Goal: Information Seeking & Learning: Learn about a topic

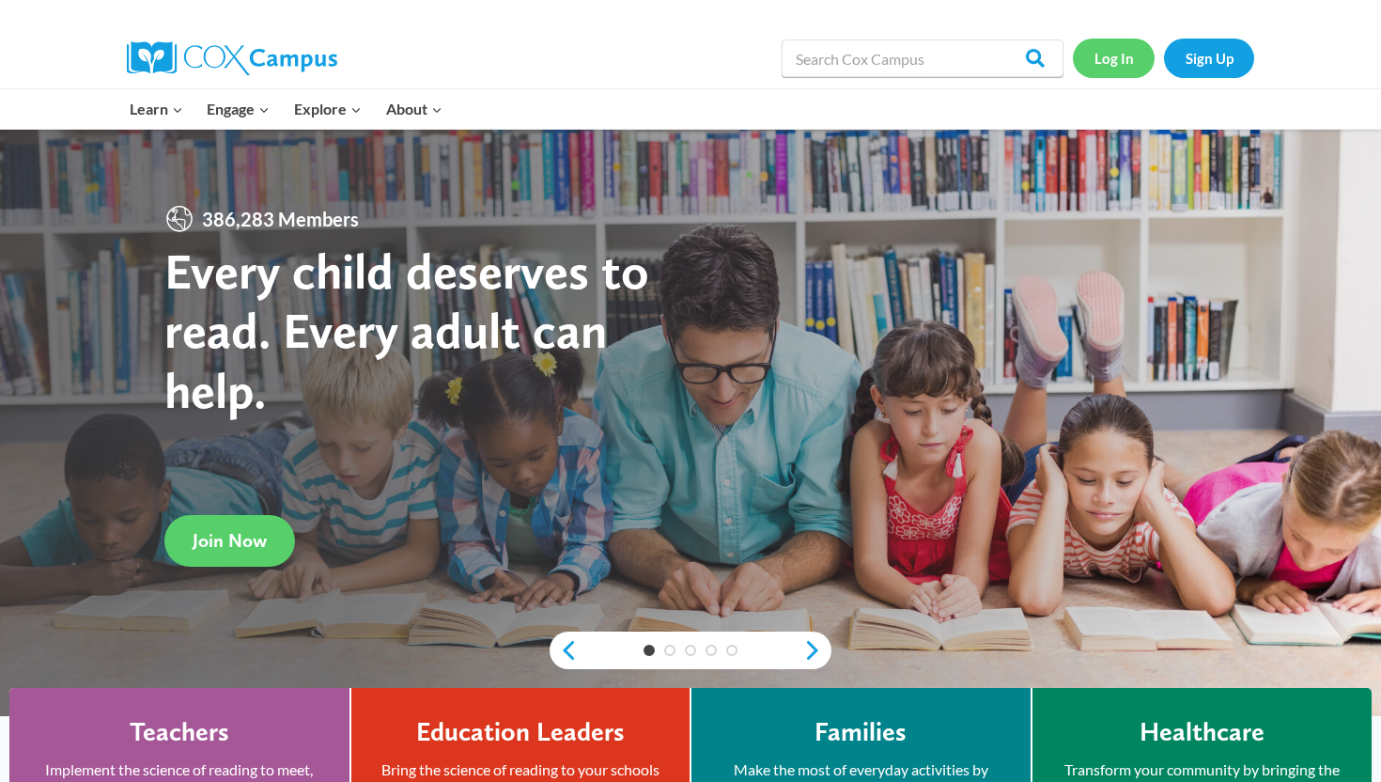
click at [1121, 46] on link "Log In" at bounding box center [1114, 58] width 82 height 39
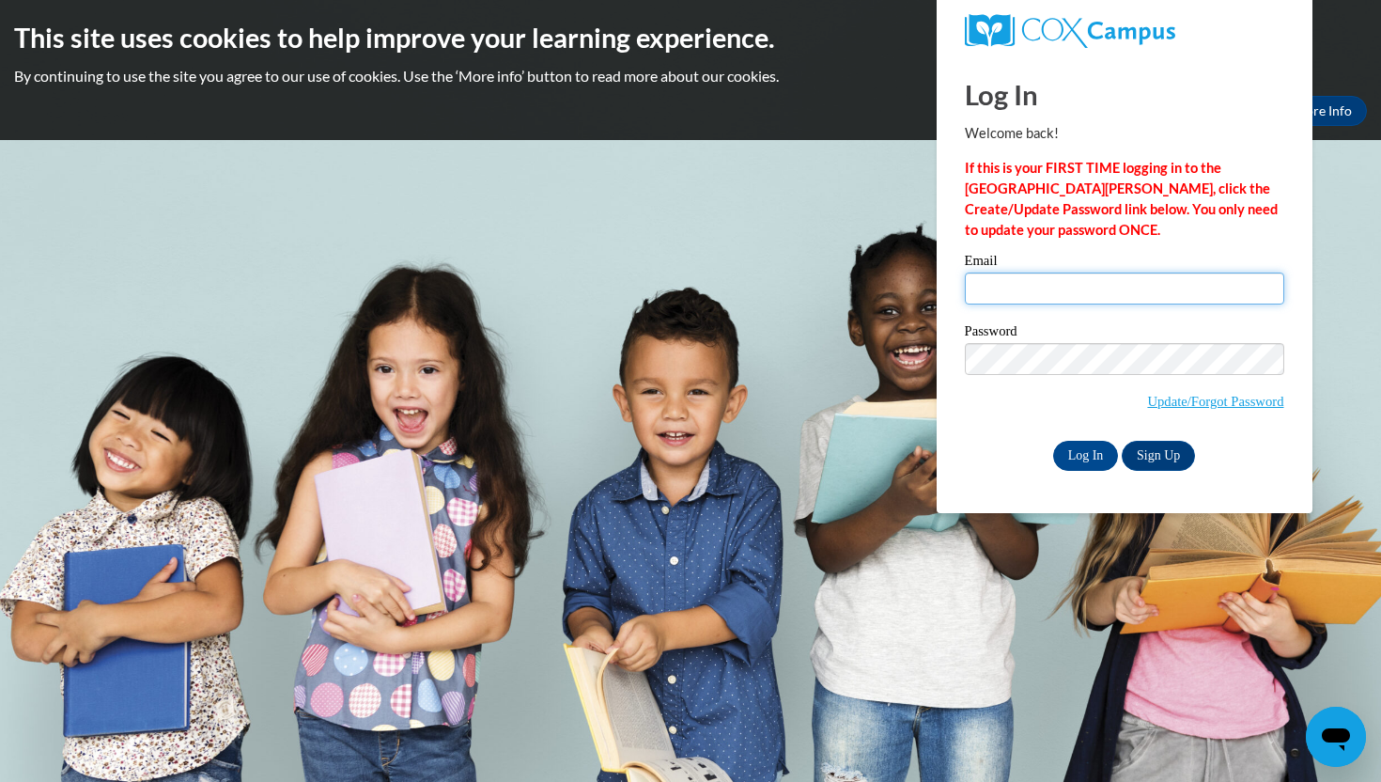
click at [991, 295] on input "Email" at bounding box center [1125, 289] width 320 height 32
type input "gesapuppo@crimson.ua.edu"
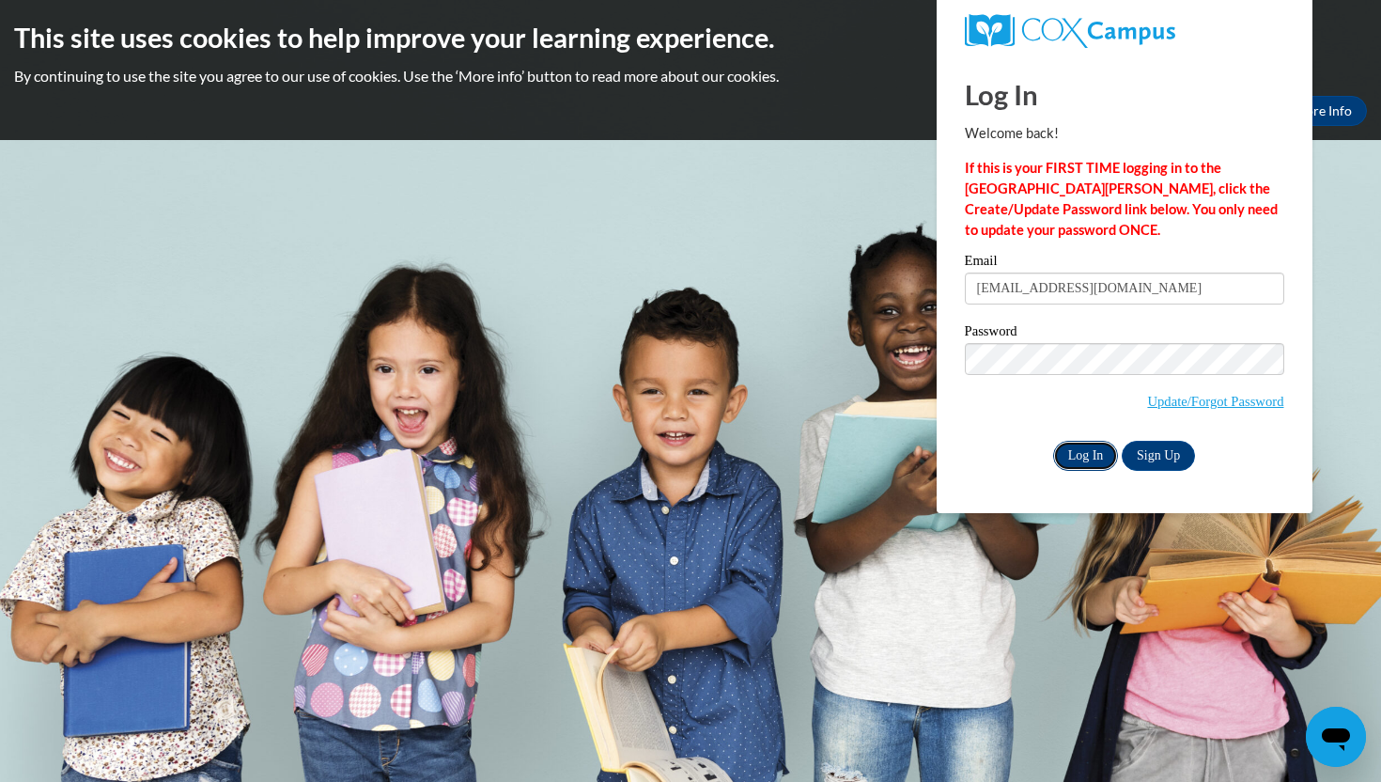
click at [1069, 444] on input "Log In" at bounding box center [1086, 456] width 66 height 30
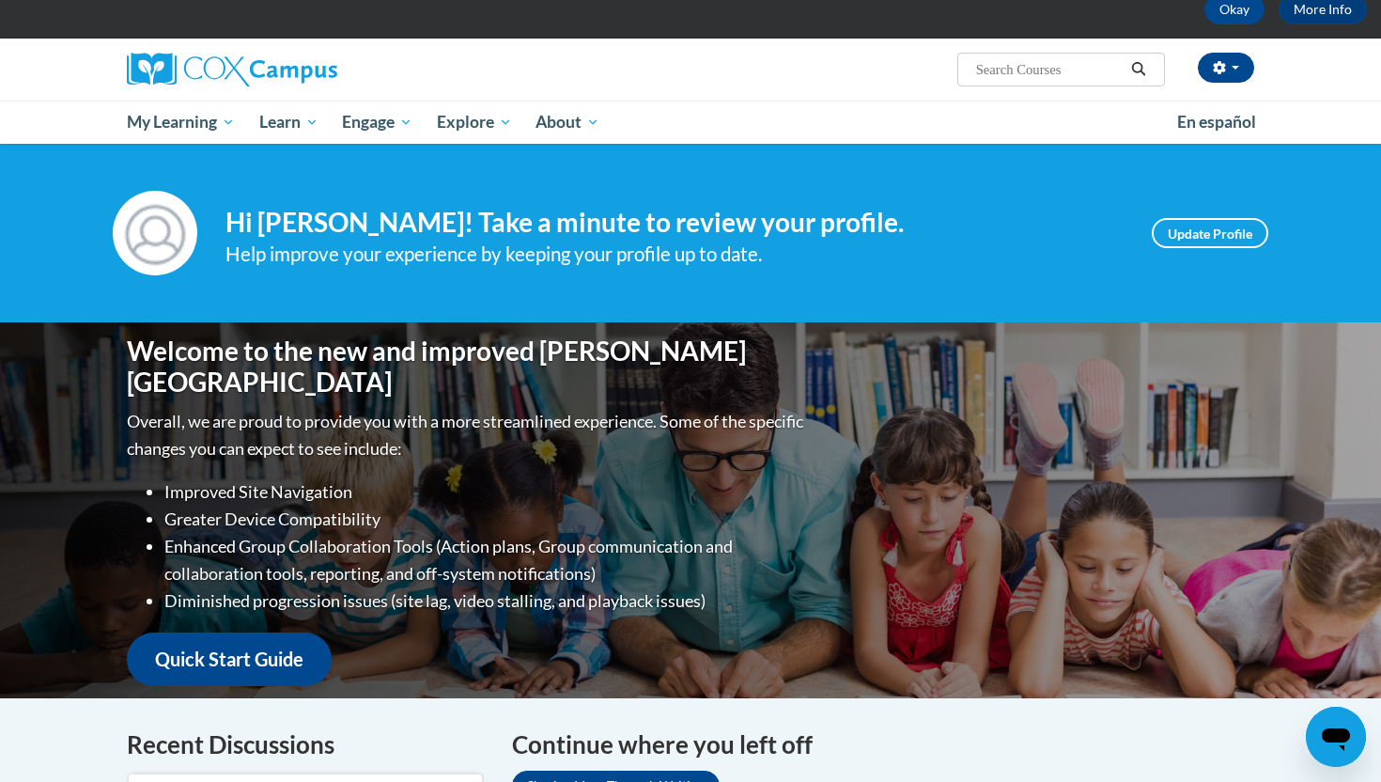
scroll to position [102, 0]
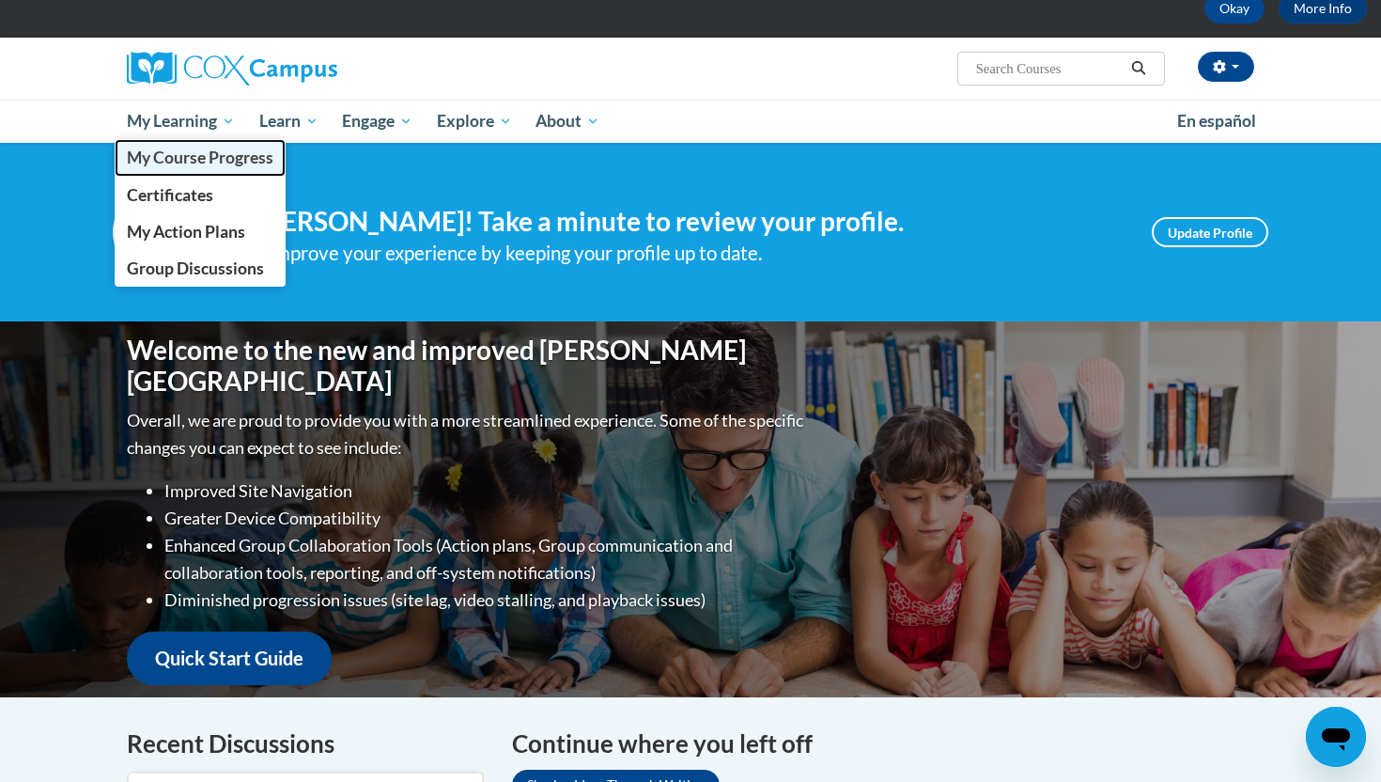
click at [178, 167] on link "My Course Progress" at bounding box center [200, 157] width 171 height 37
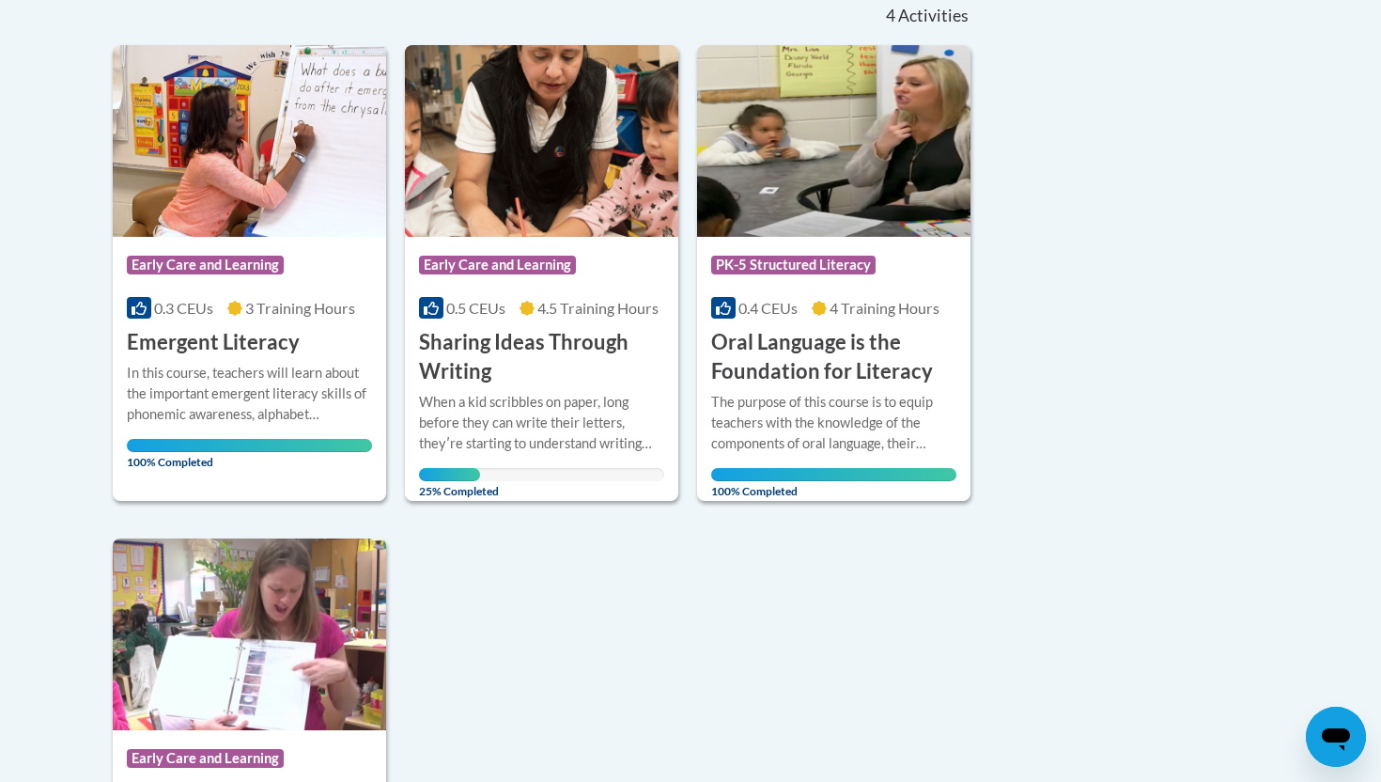
scroll to position [432, 0]
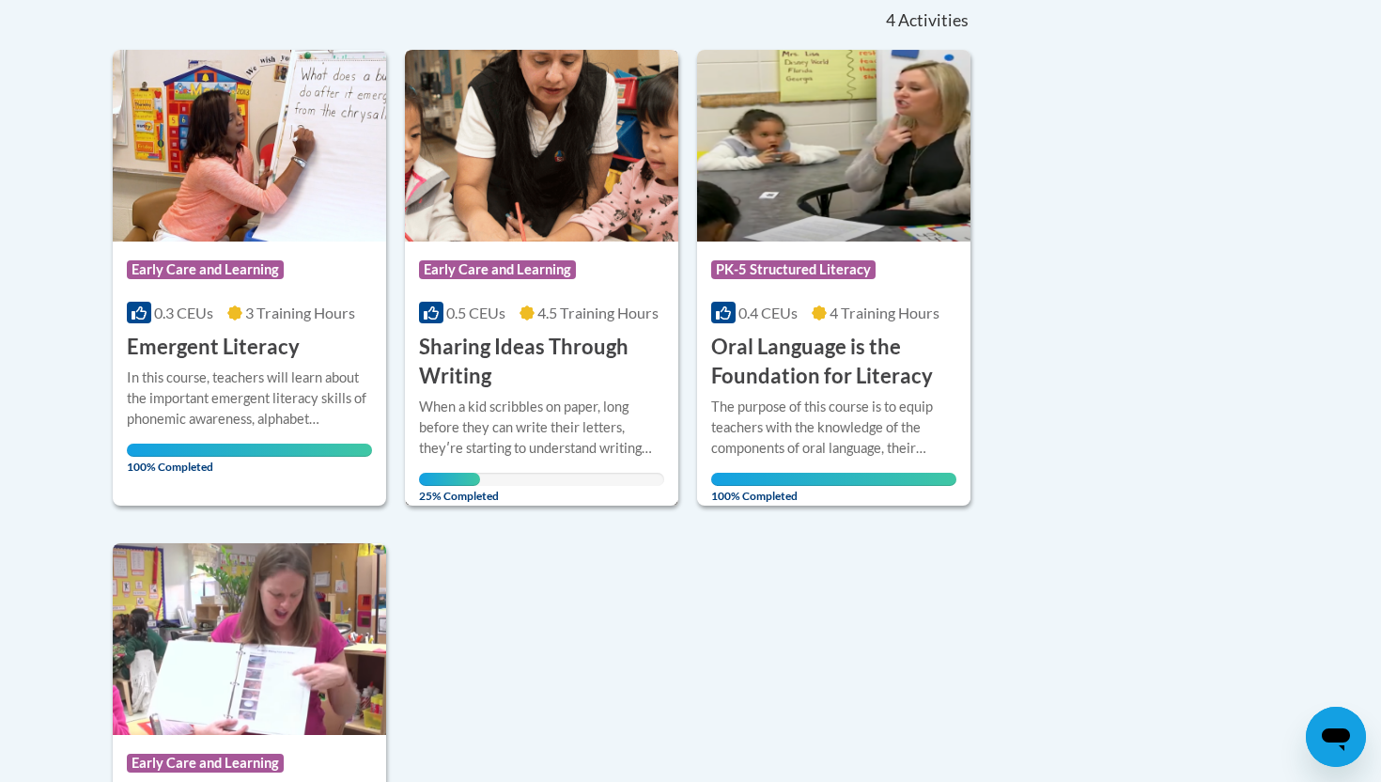
click at [598, 398] on div "When a kid scribbles on paper, long before they can write their letters, theyʹr…" at bounding box center [541, 428] width 245 height 62
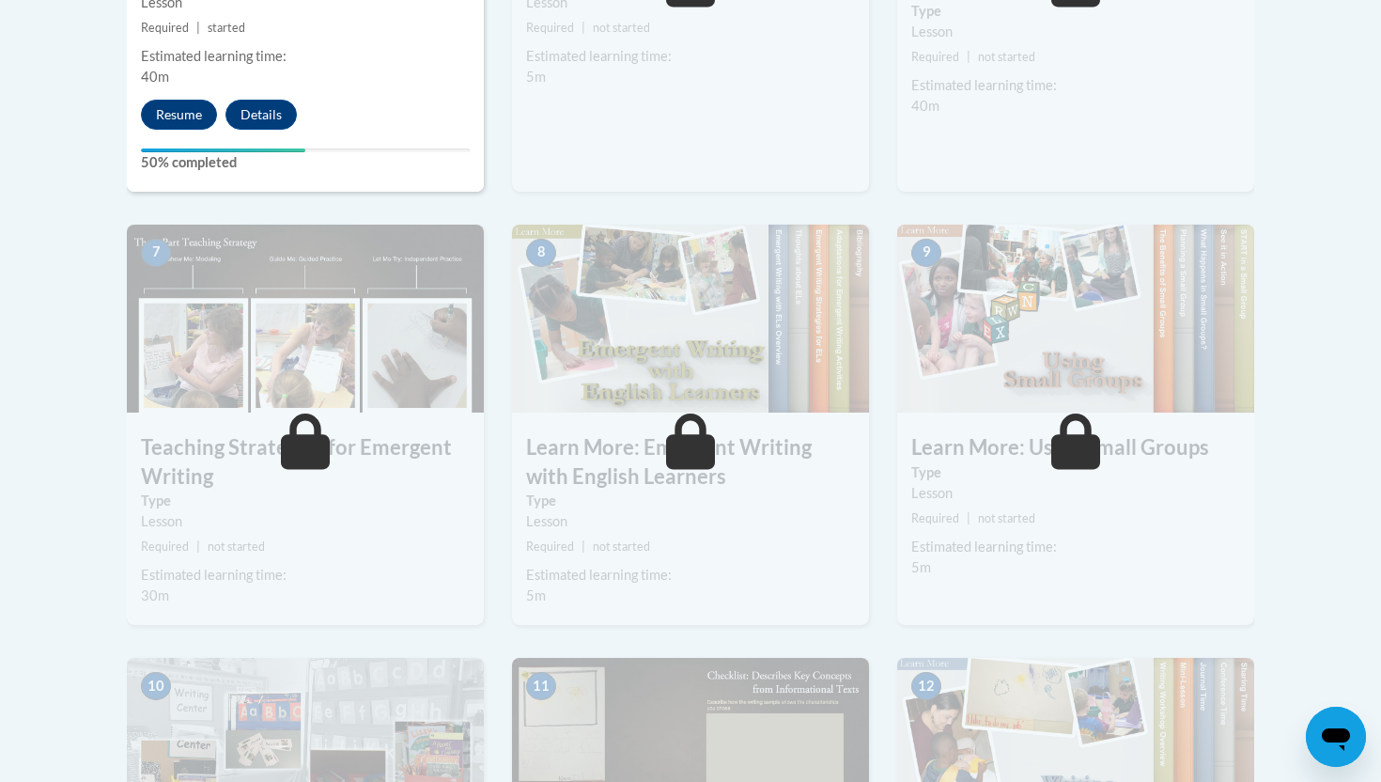
scroll to position [1410, 0]
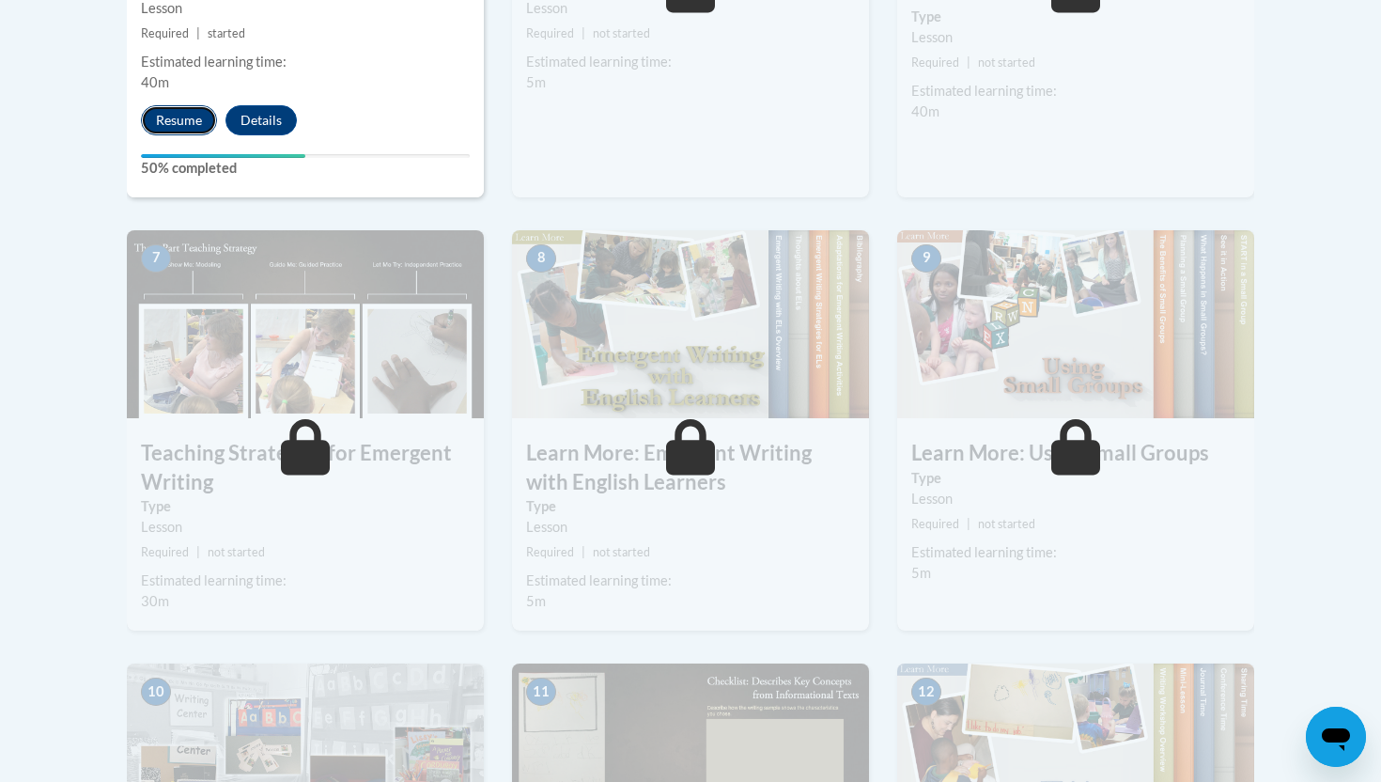
click at [187, 105] on button "Resume" at bounding box center [179, 120] width 76 height 30
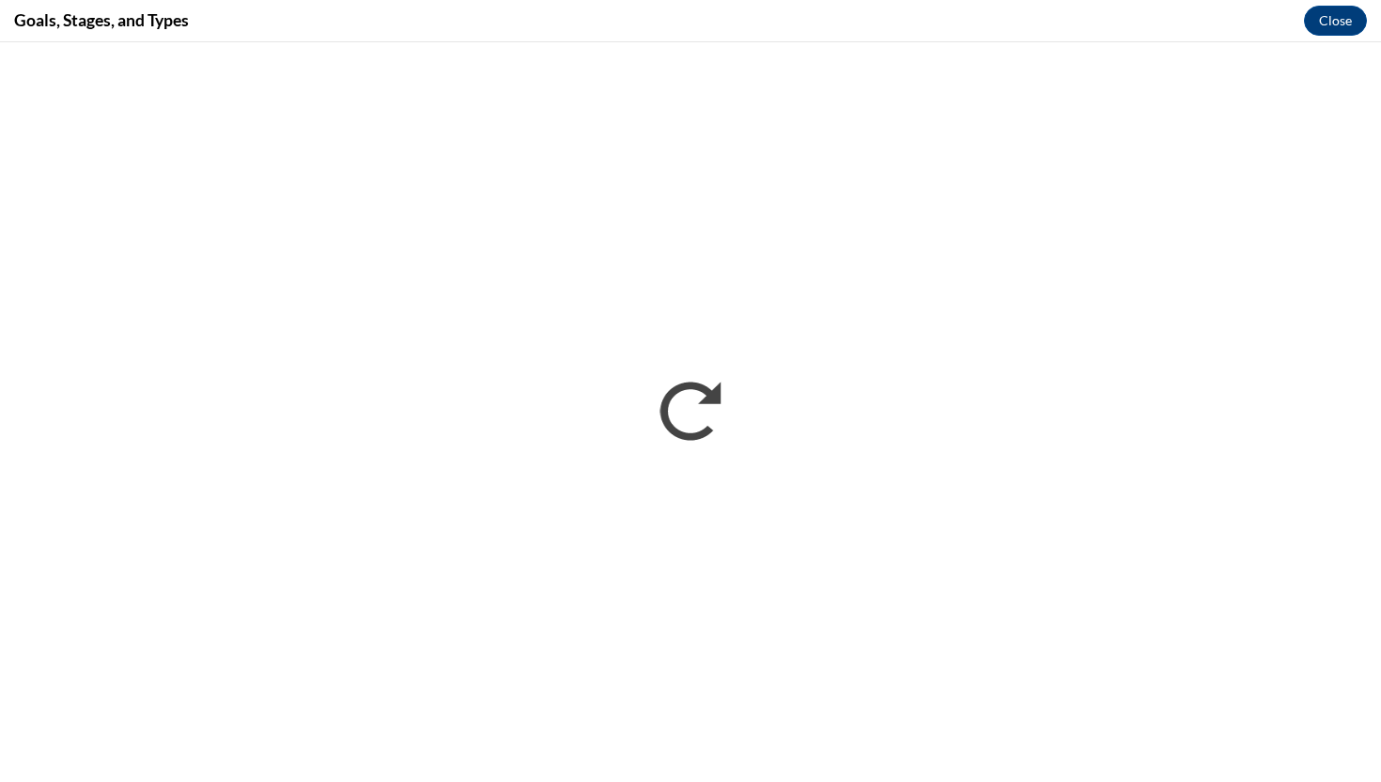
scroll to position [0, 0]
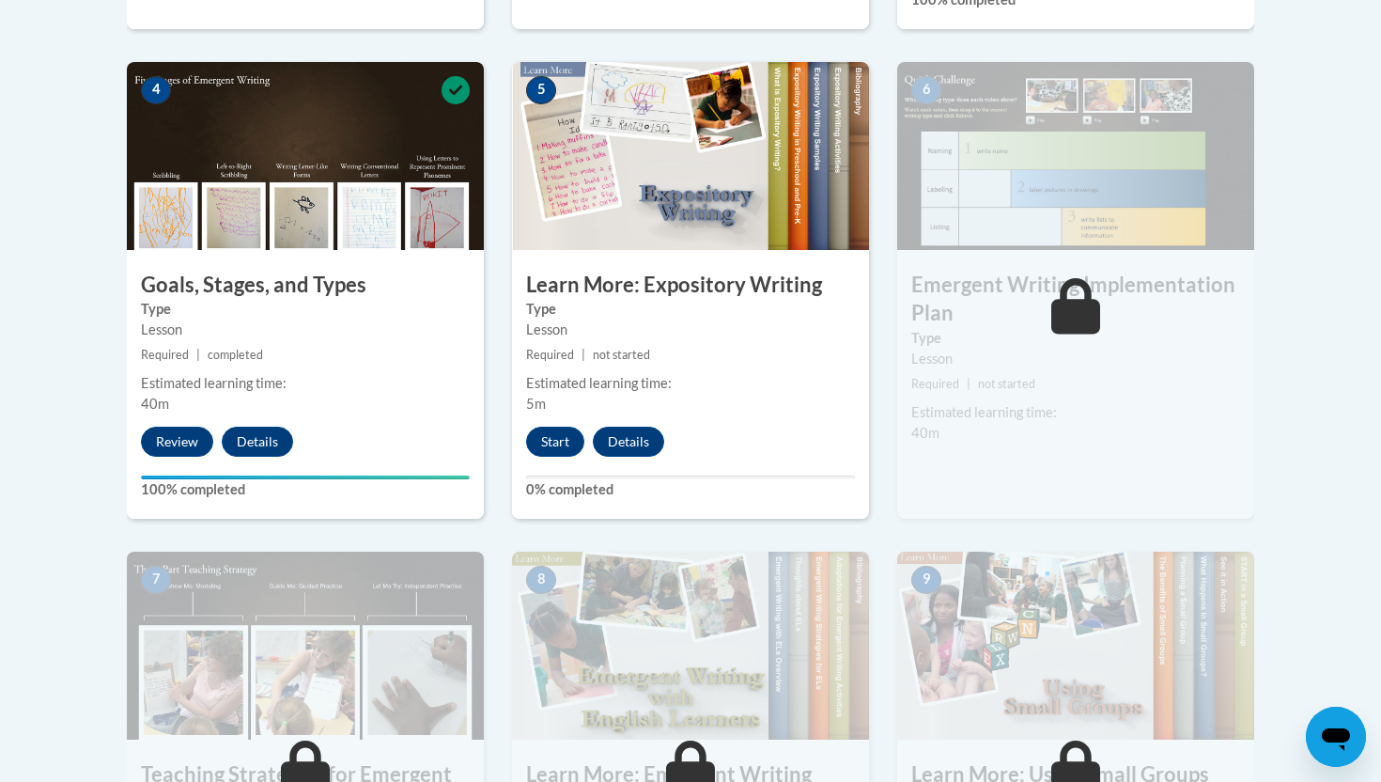
scroll to position [1081, 0]
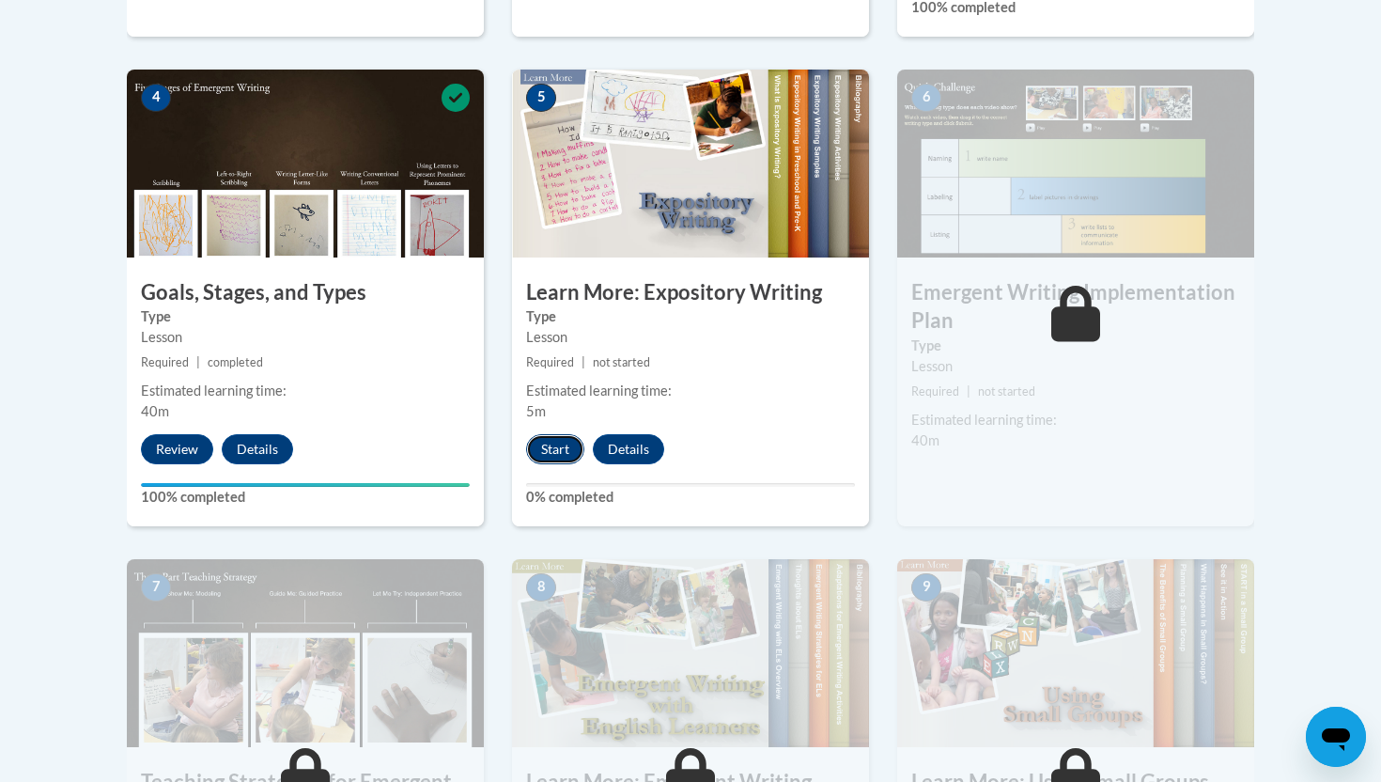
click at [546, 434] on button "Start" at bounding box center [555, 449] width 58 height 30
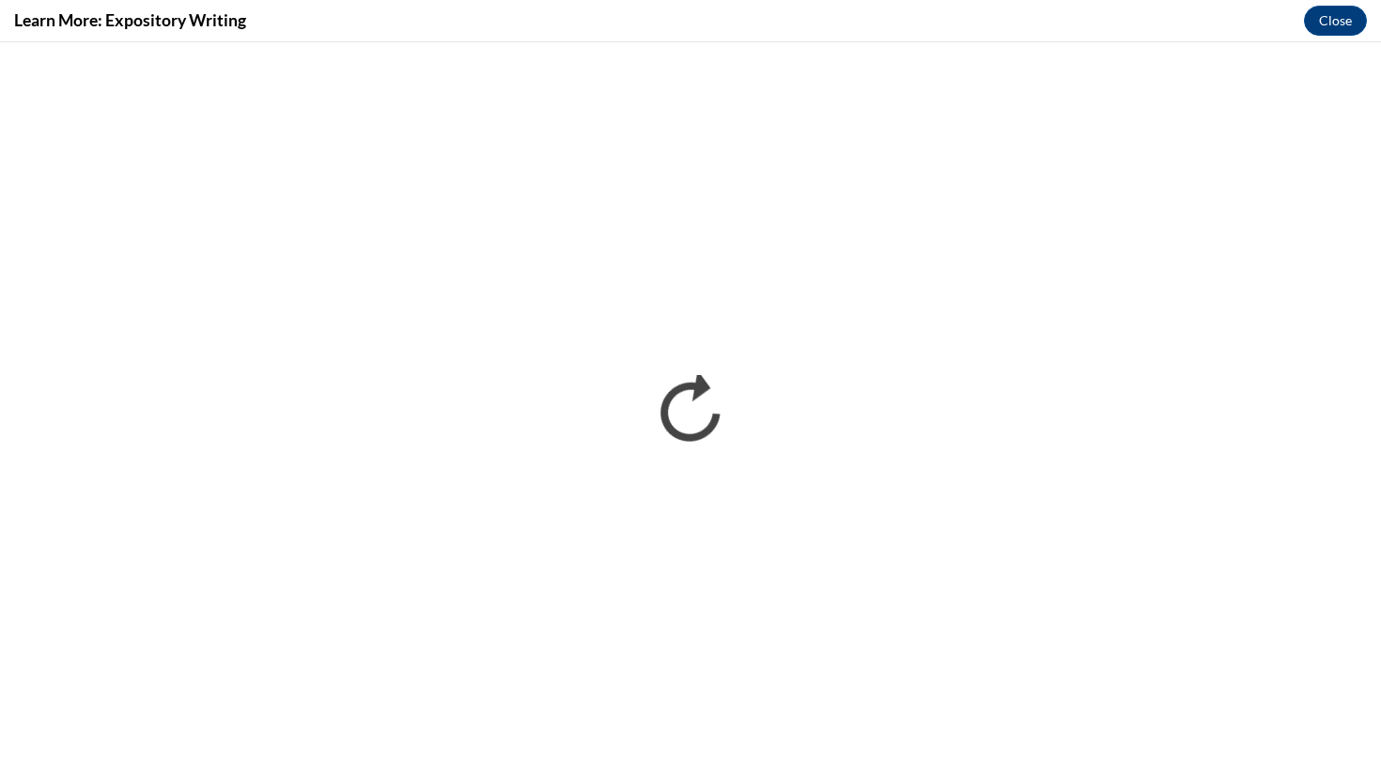
scroll to position [0, 0]
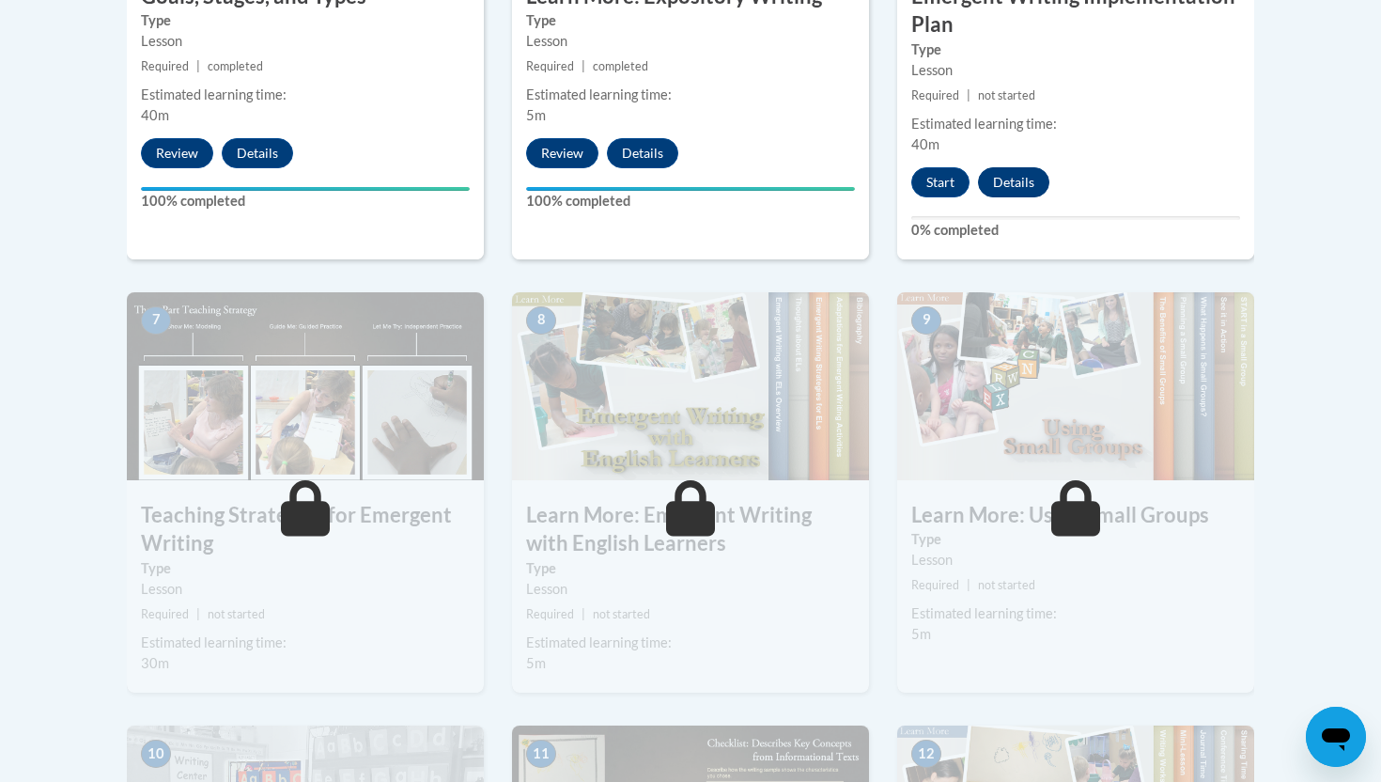
scroll to position [1366, 0]
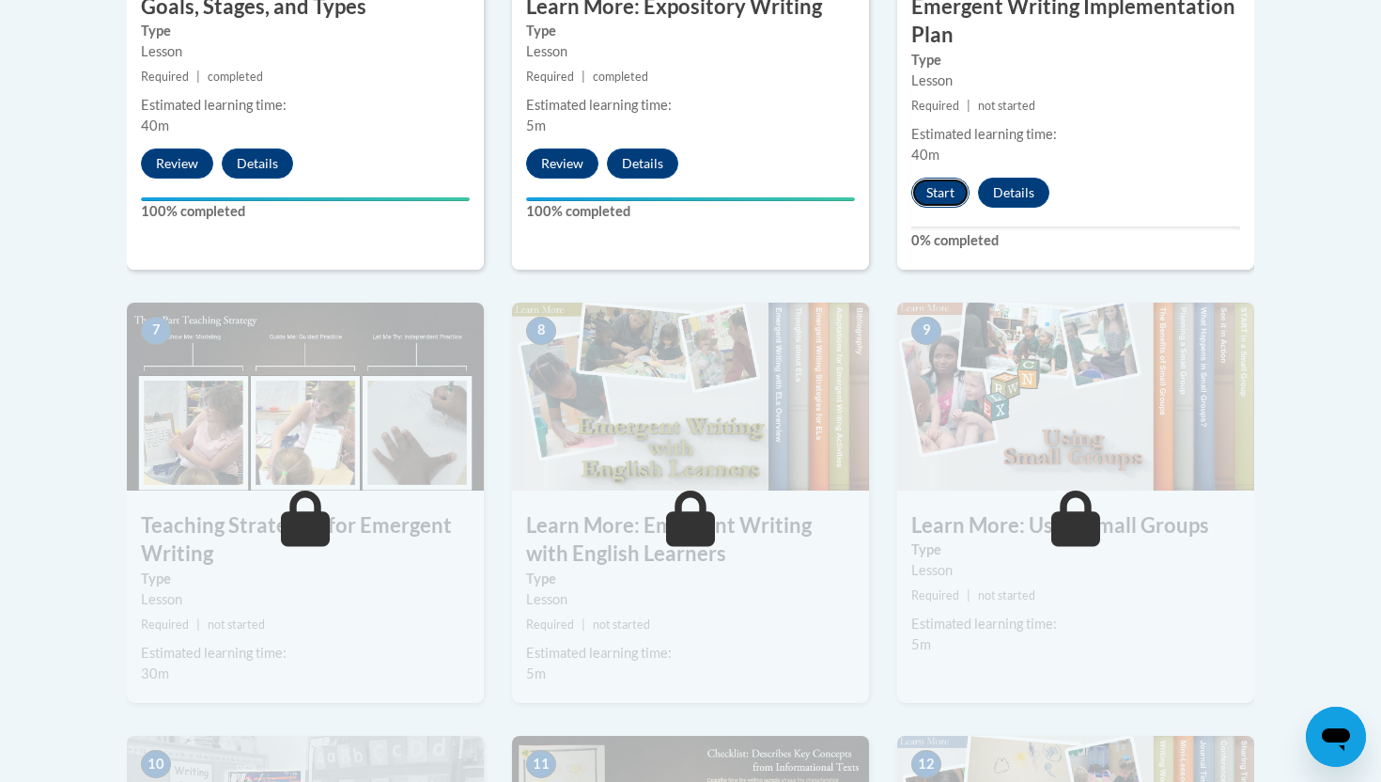
click at [925, 178] on button "Start" at bounding box center [941, 193] width 58 height 30
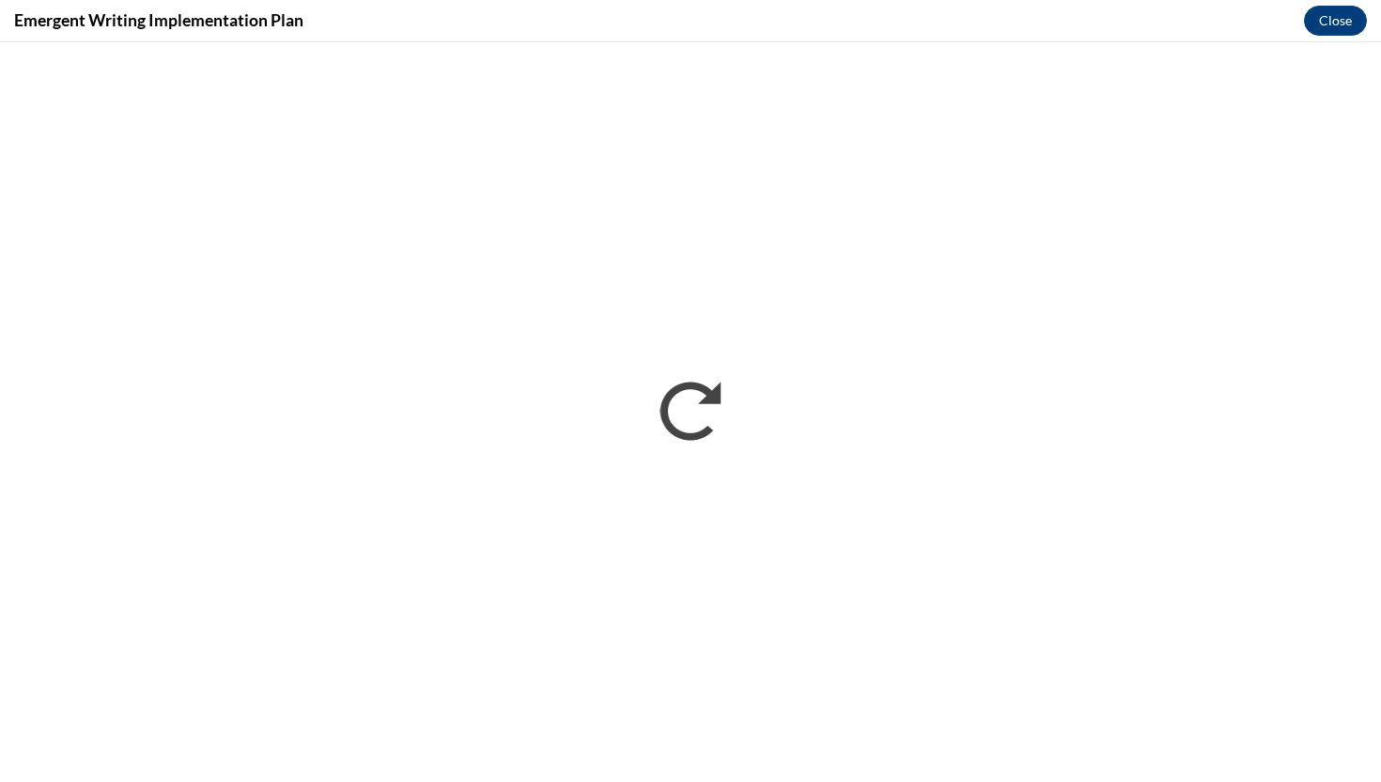
scroll to position [0, 0]
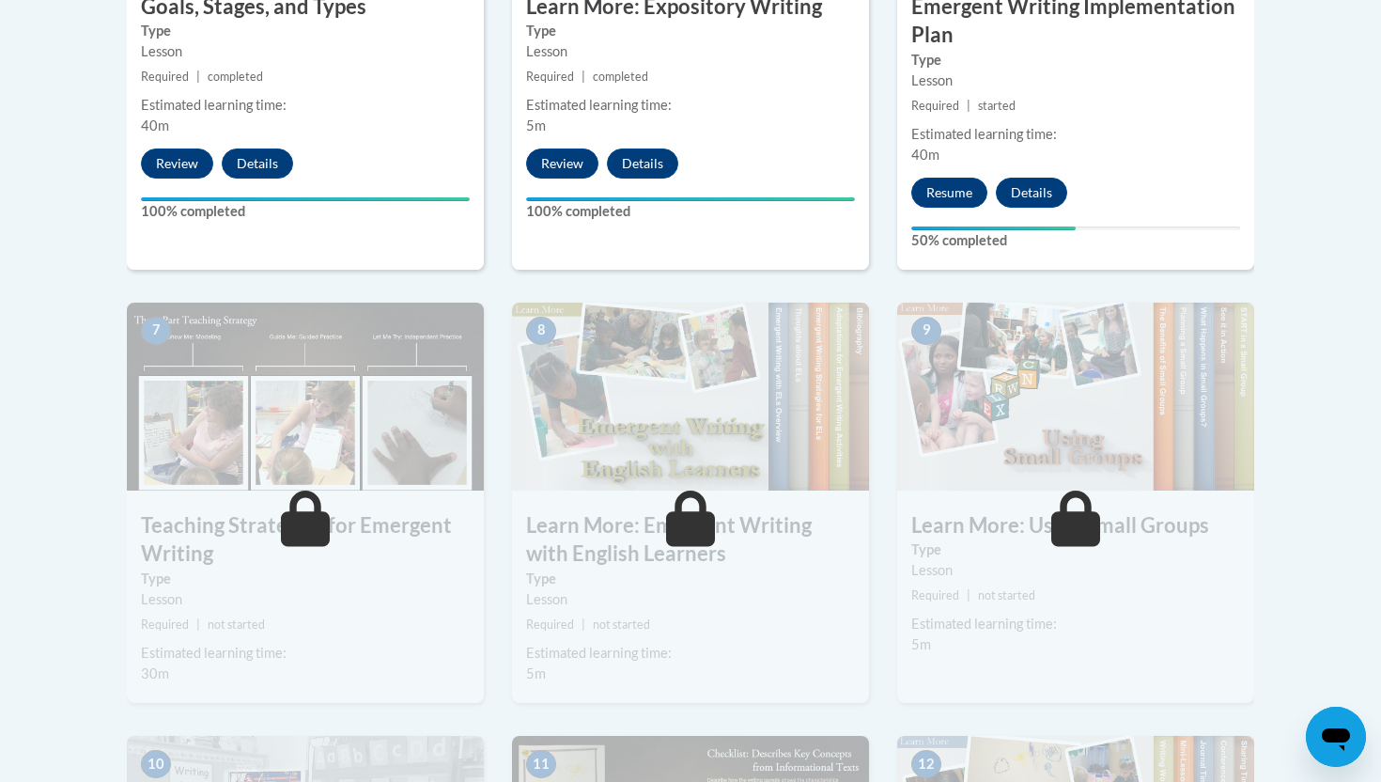
scroll to position [1243, 0]
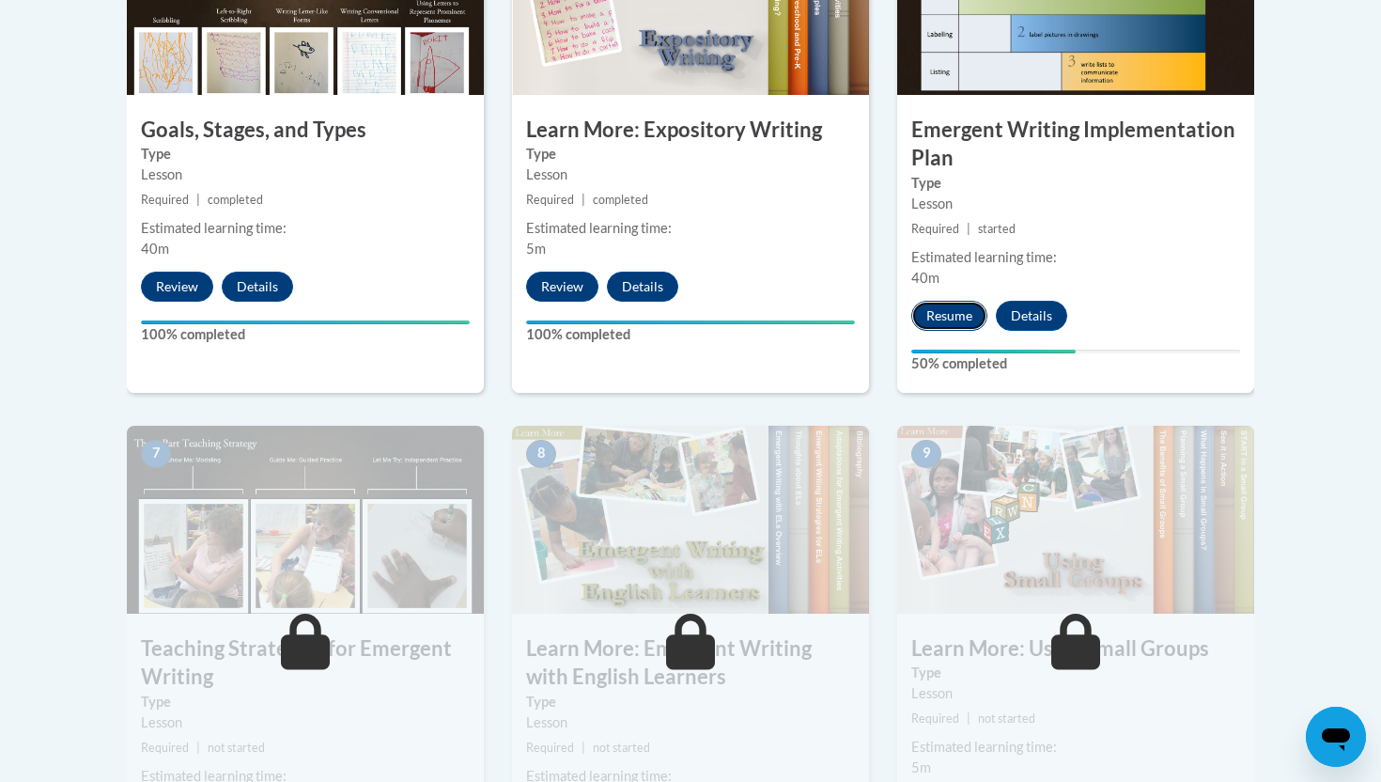
click at [965, 301] on button "Resume" at bounding box center [950, 316] width 76 height 30
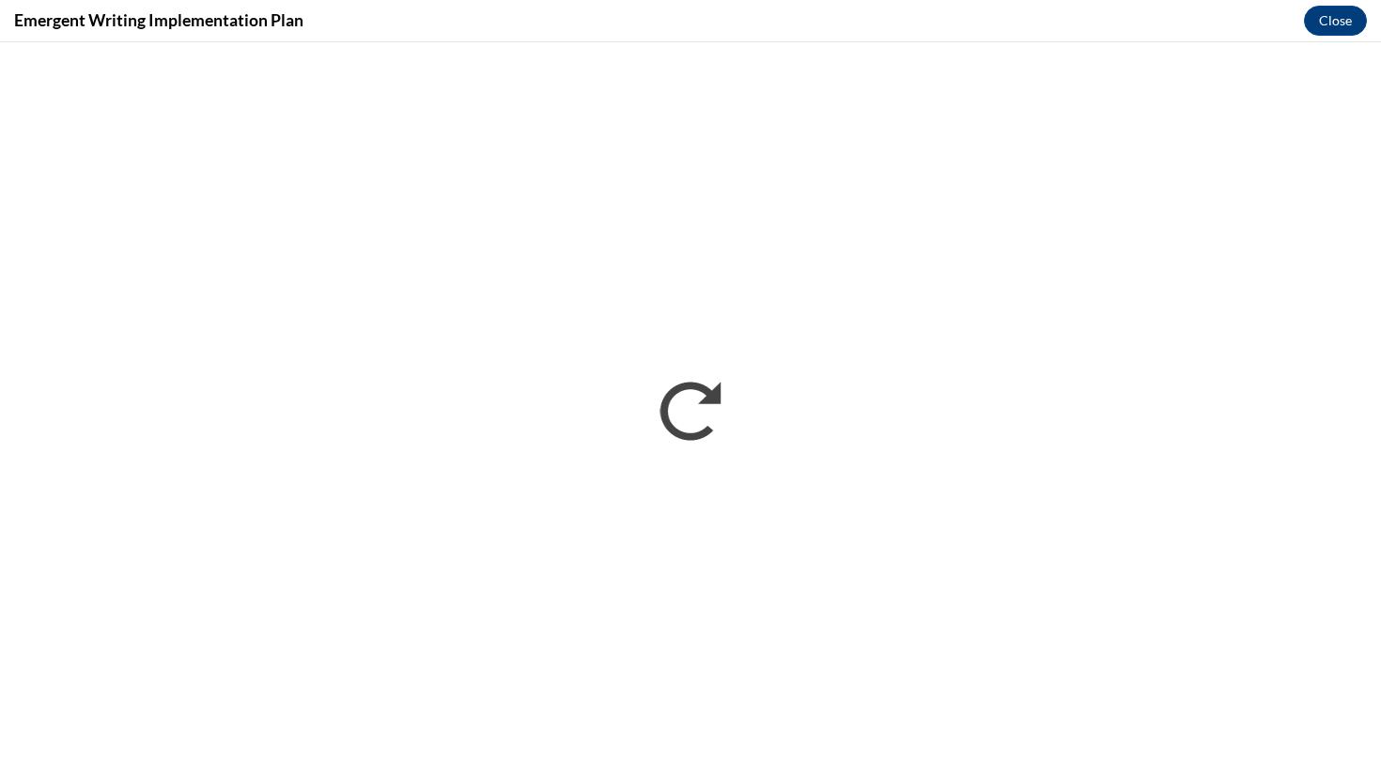
scroll to position [0, 0]
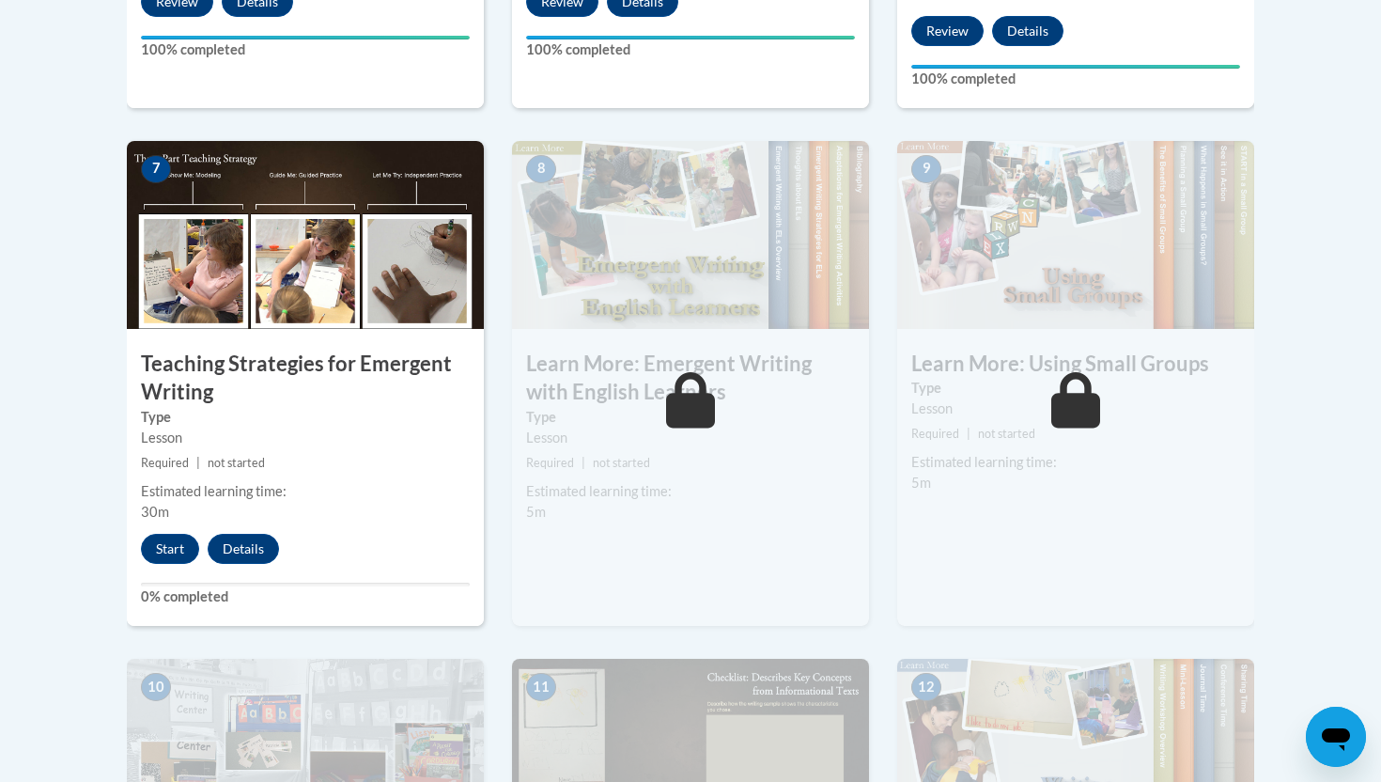
scroll to position [1518, 0]
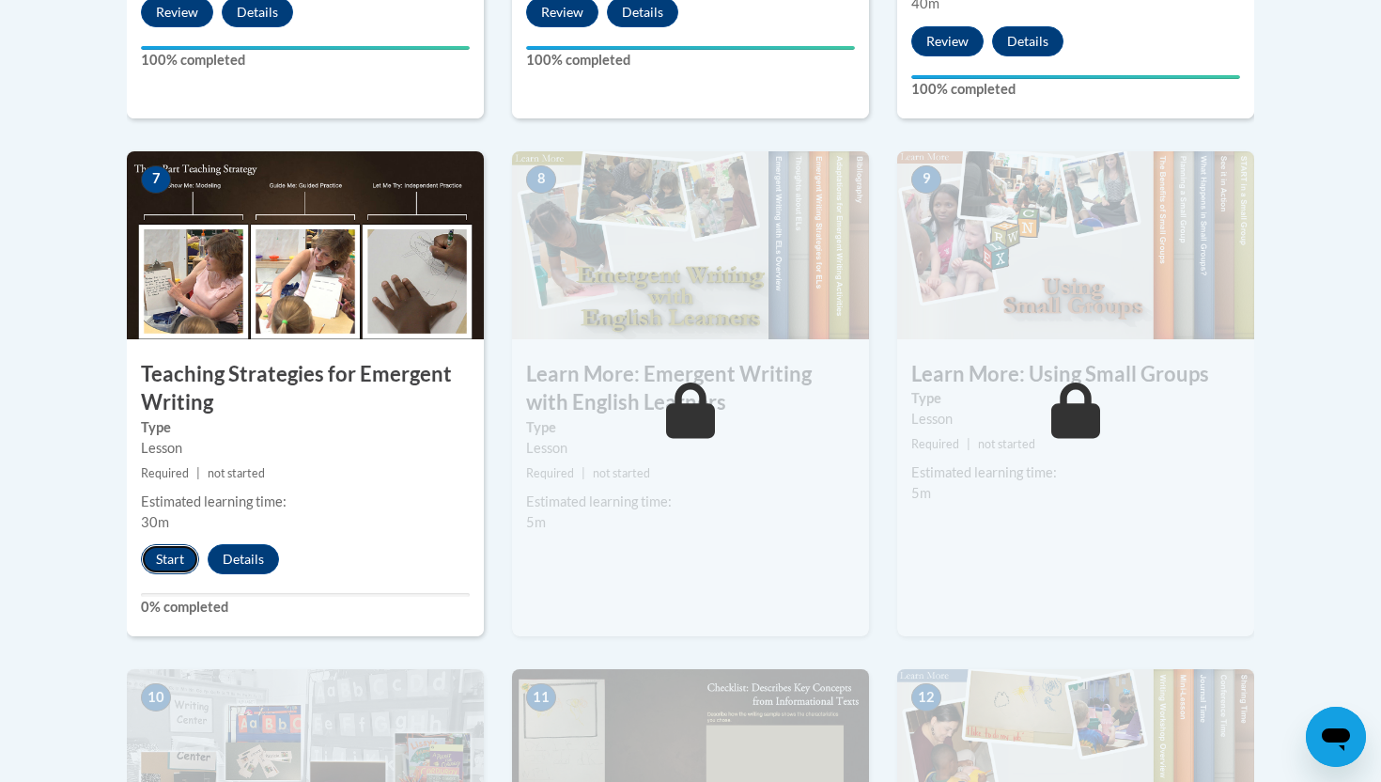
click at [146, 544] on button "Start" at bounding box center [170, 559] width 58 height 30
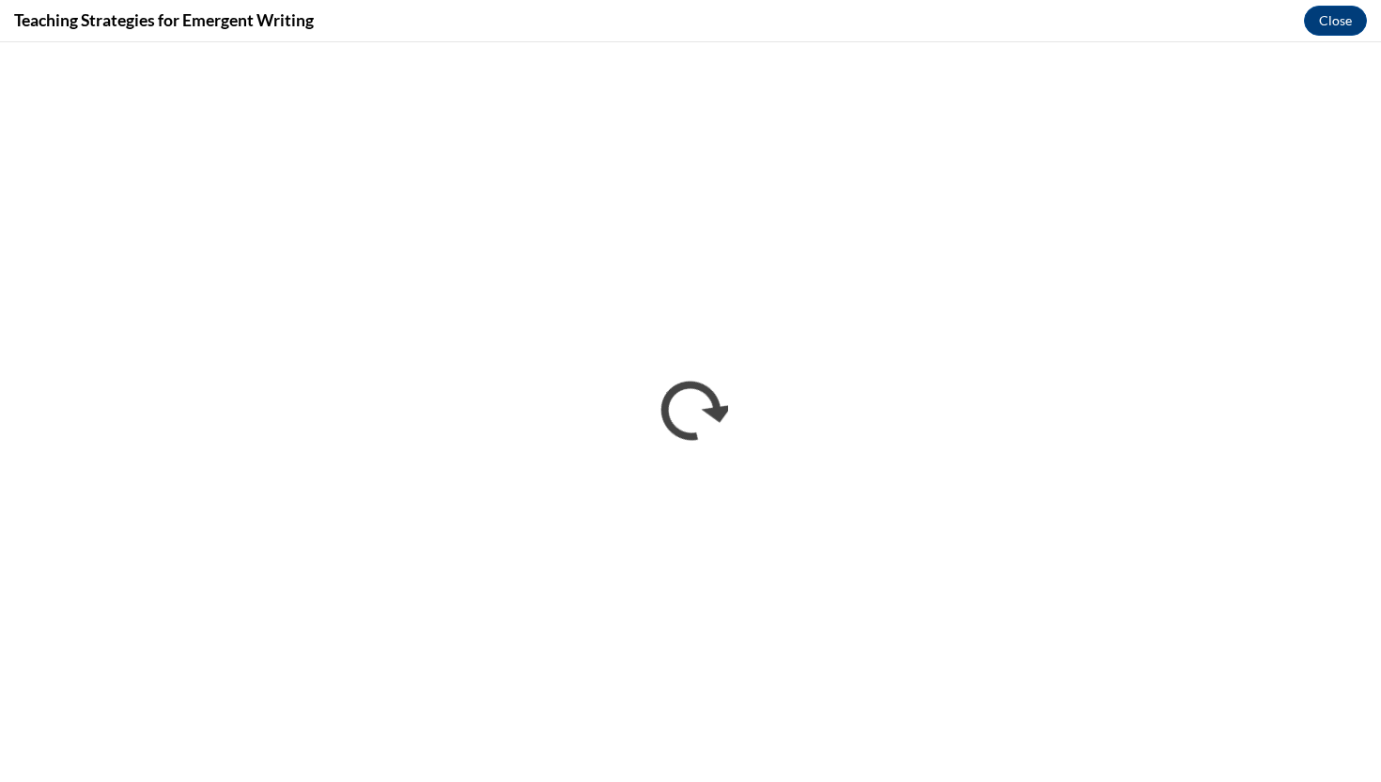
scroll to position [0, 0]
